Goal: Task Accomplishment & Management: Manage account settings

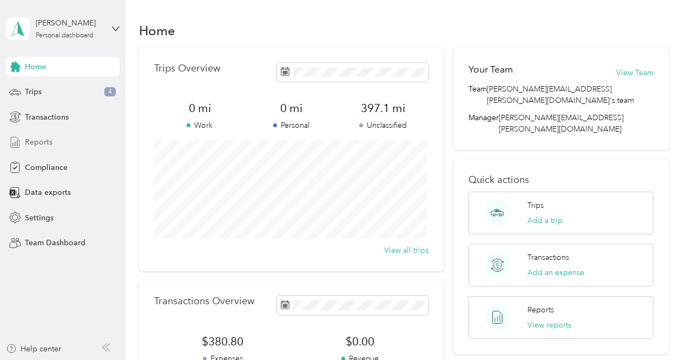
click at [40, 141] on span "Reports" at bounding box center [39, 141] width 28 height 11
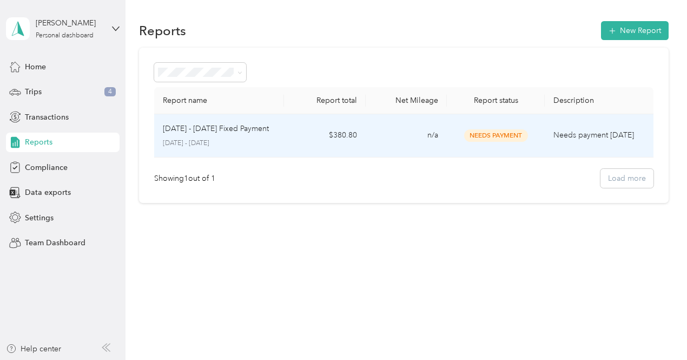
click at [498, 138] on span "Needs Payment" at bounding box center [496, 135] width 64 height 12
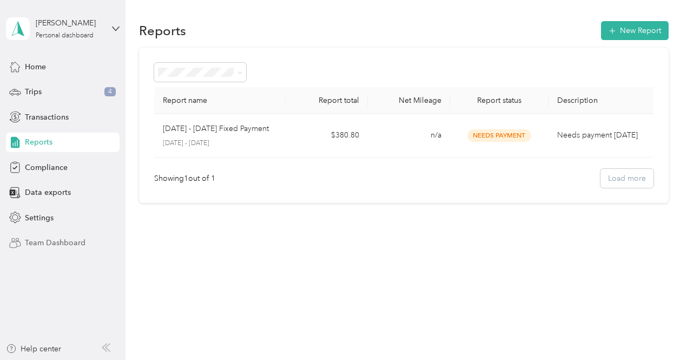
click at [52, 249] on div "Team Dashboard" at bounding box center [63, 242] width 114 height 19
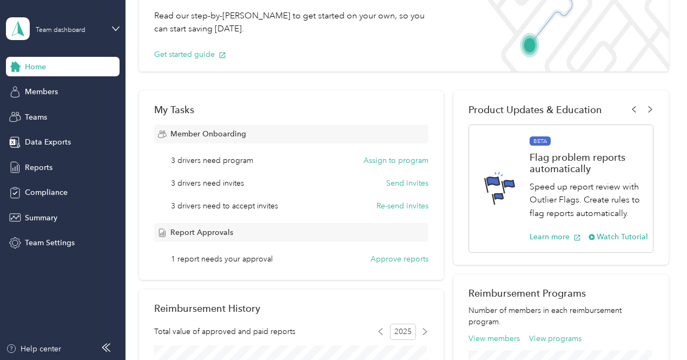
scroll to position [87, 0]
click at [386, 182] on button "Send invites" at bounding box center [407, 183] width 42 height 11
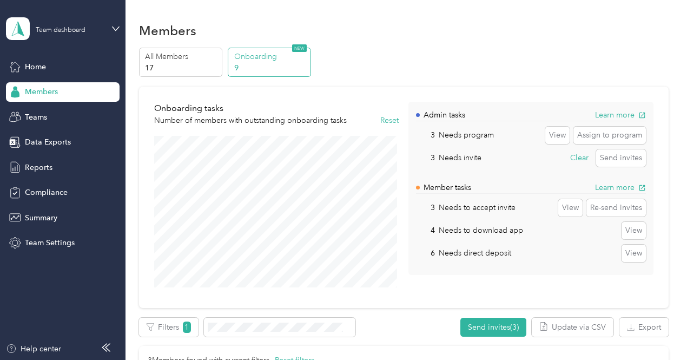
scroll to position [65, 0]
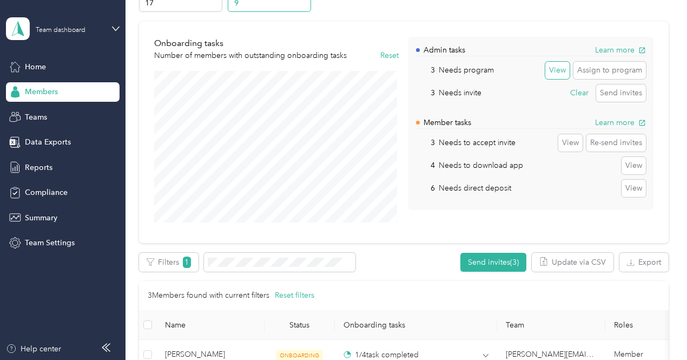
click at [559, 70] on button "View" at bounding box center [557, 70] width 24 height 17
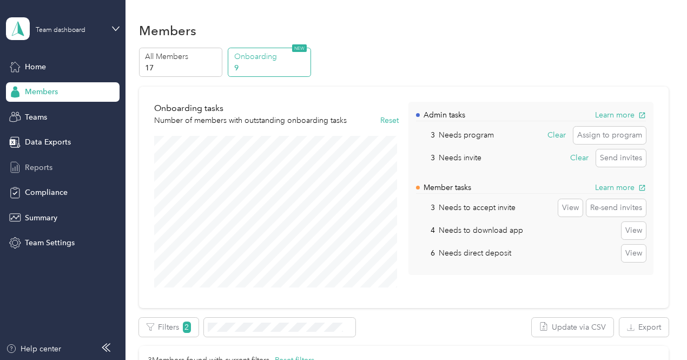
click at [38, 168] on span "Reports" at bounding box center [39, 167] width 28 height 11
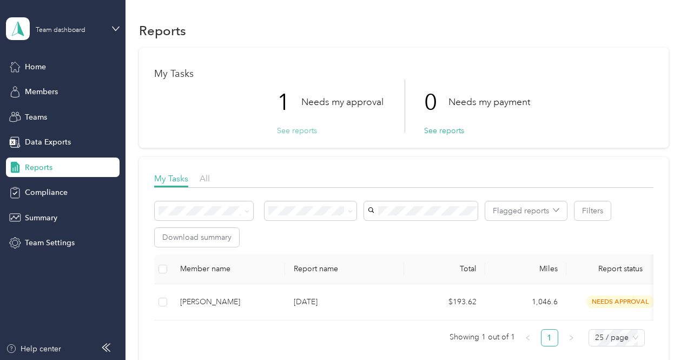
click at [282, 127] on button "See reports" at bounding box center [297, 130] width 40 height 11
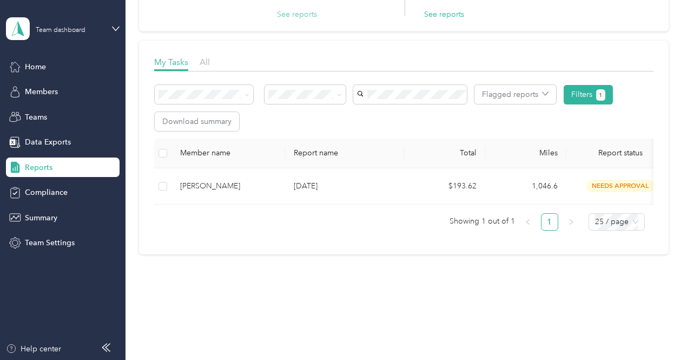
scroll to position [117, 0]
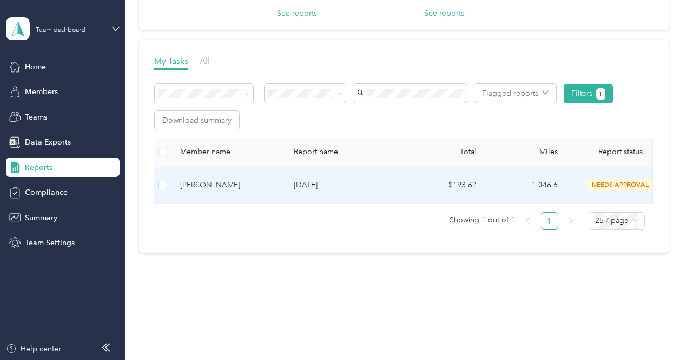
click at [271, 175] on td "[PERSON_NAME]" at bounding box center [228, 185] width 114 height 36
